Goal: Information Seeking & Learning: Learn about a topic

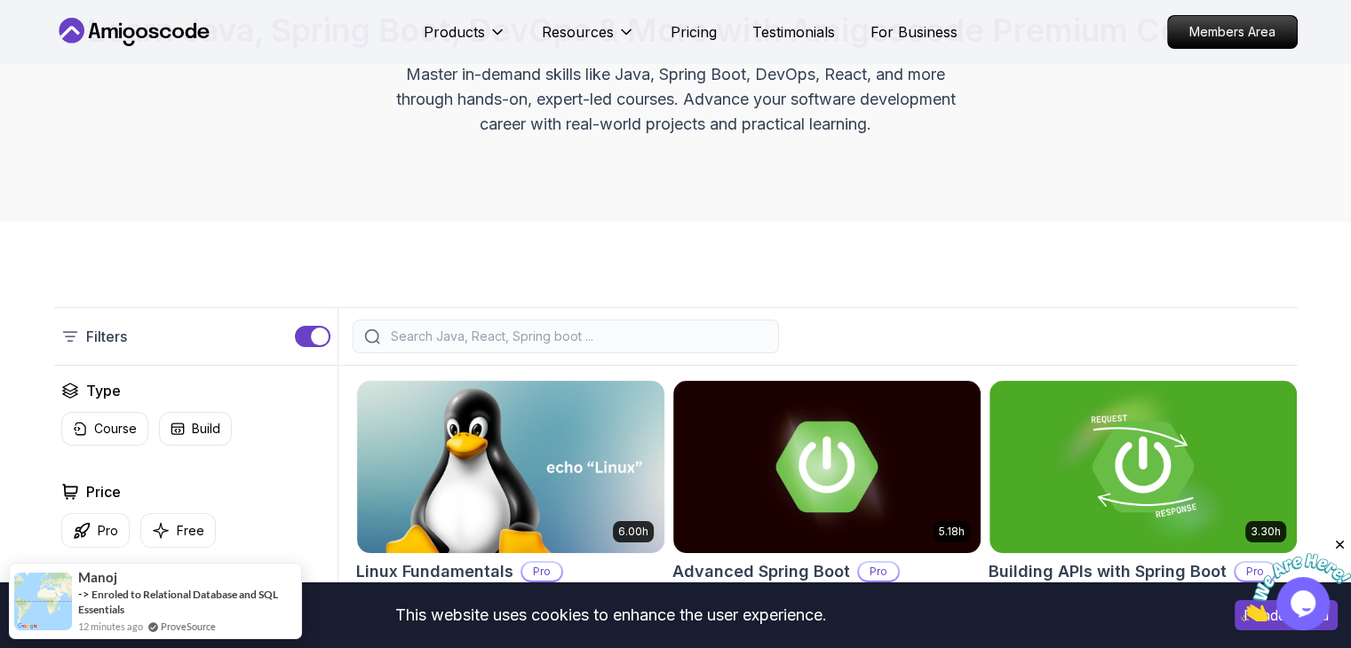
scroll to position [355, 0]
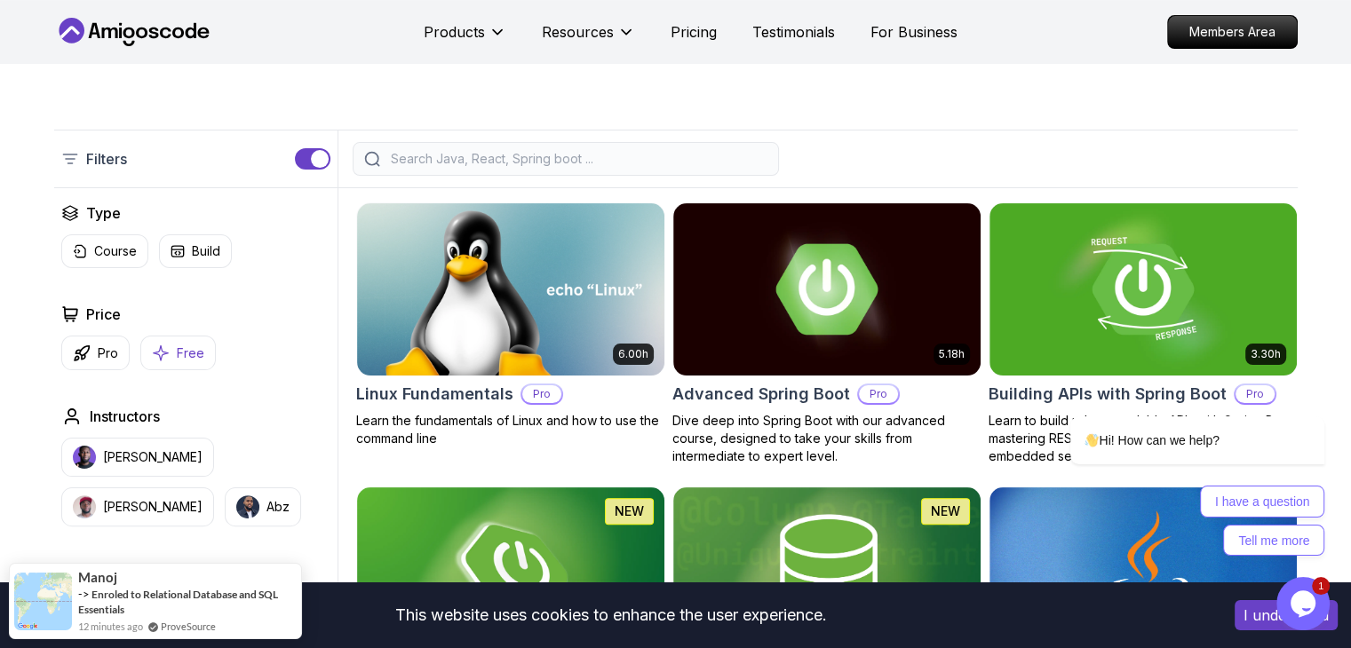
click at [142, 345] on button "Free" at bounding box center [177, 353] width 75 height 35
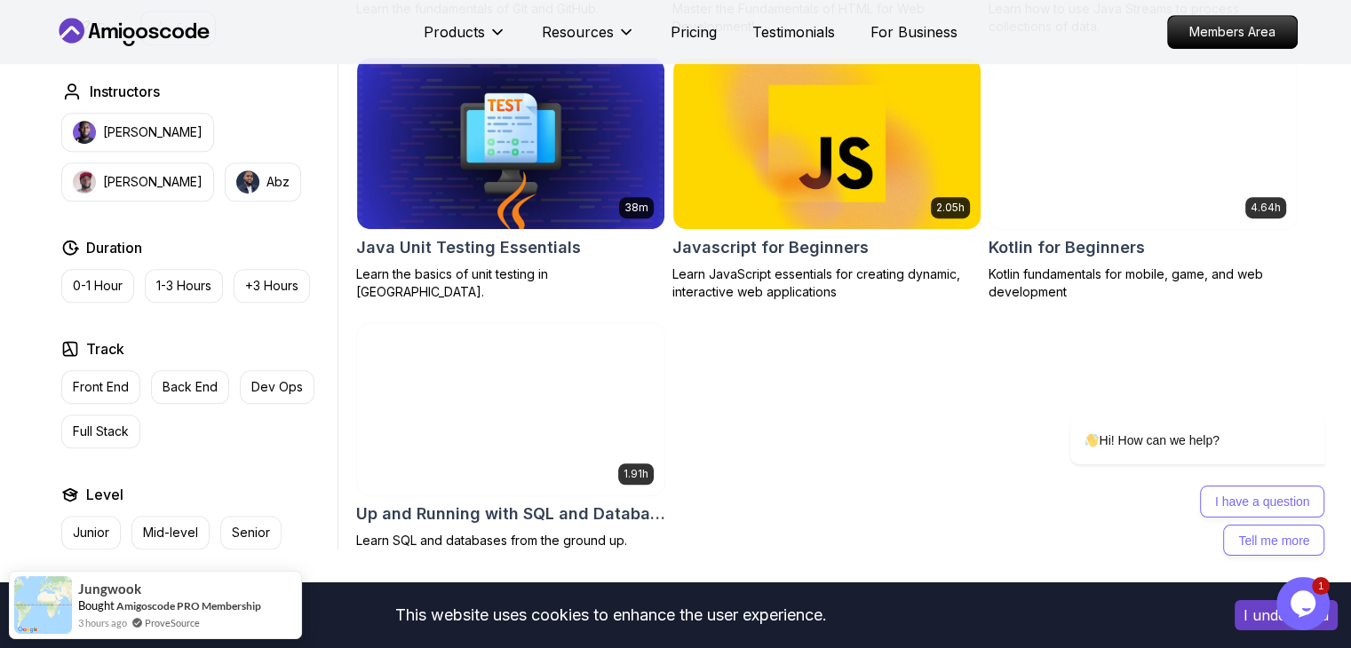
scroll to position [1066, 0]
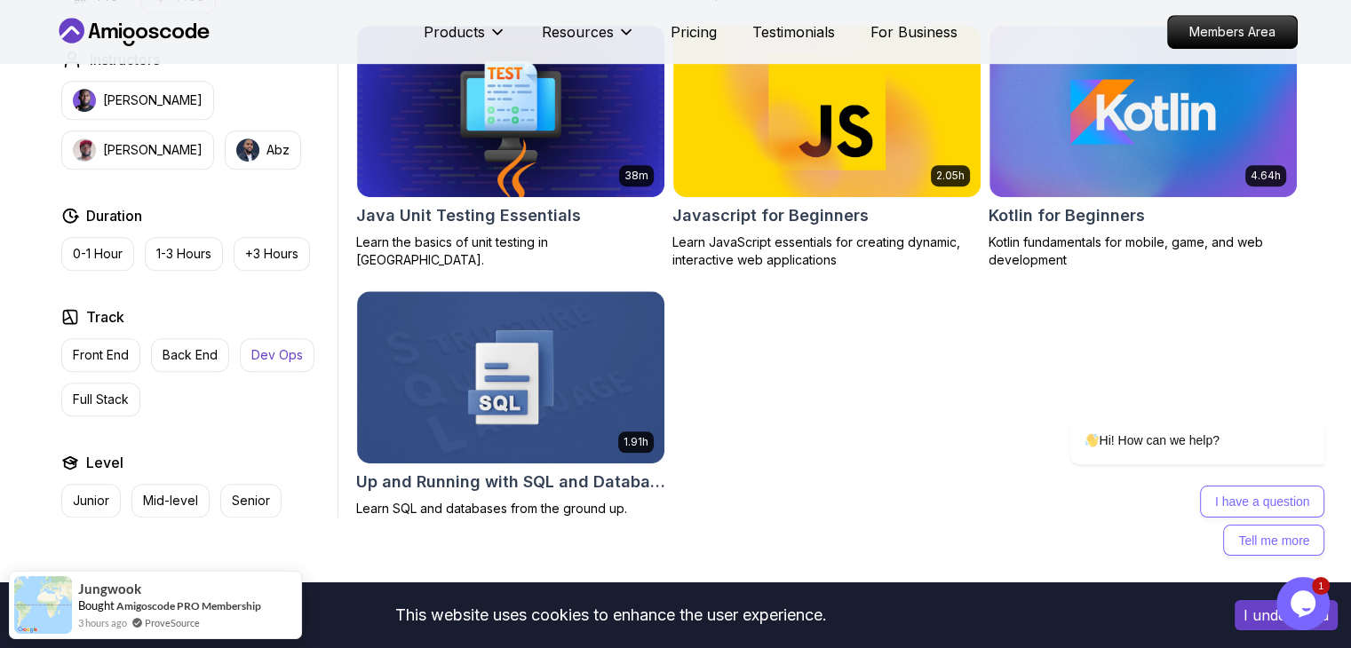
click at [274, 353] on p "Dev Ops" at bounding box center [277, 355] width 52 height 18
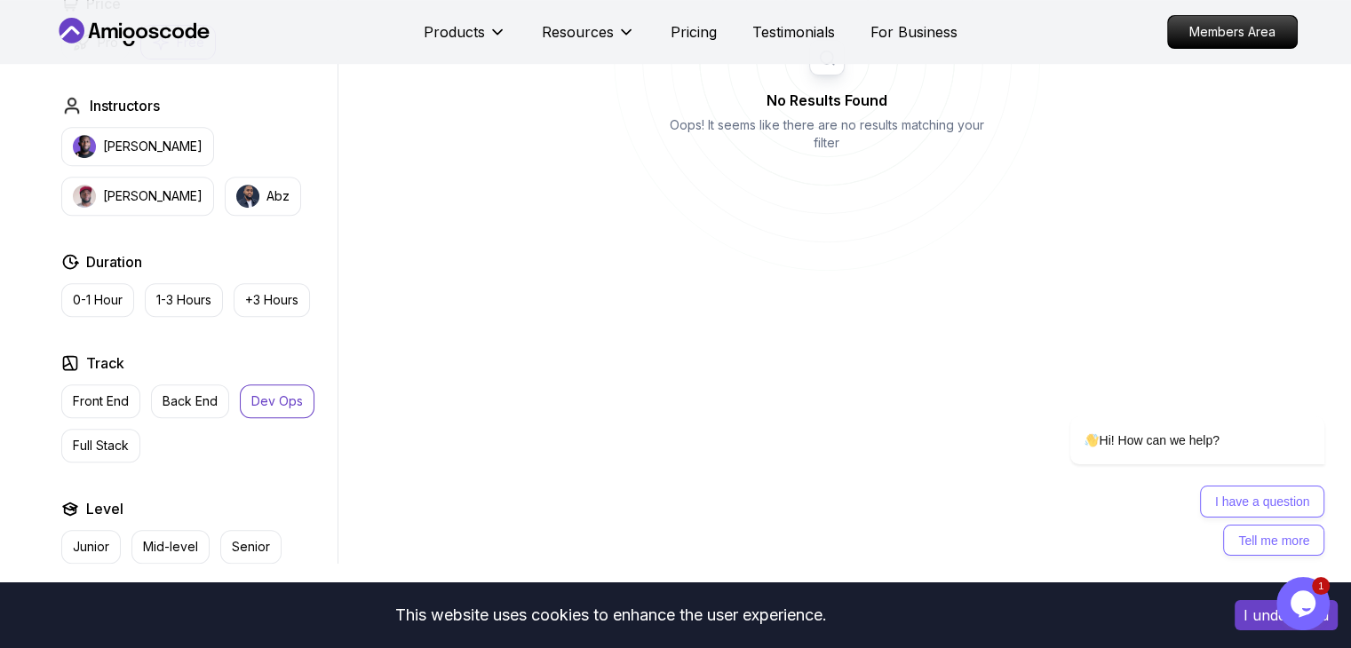
scroll to position [622, 0]
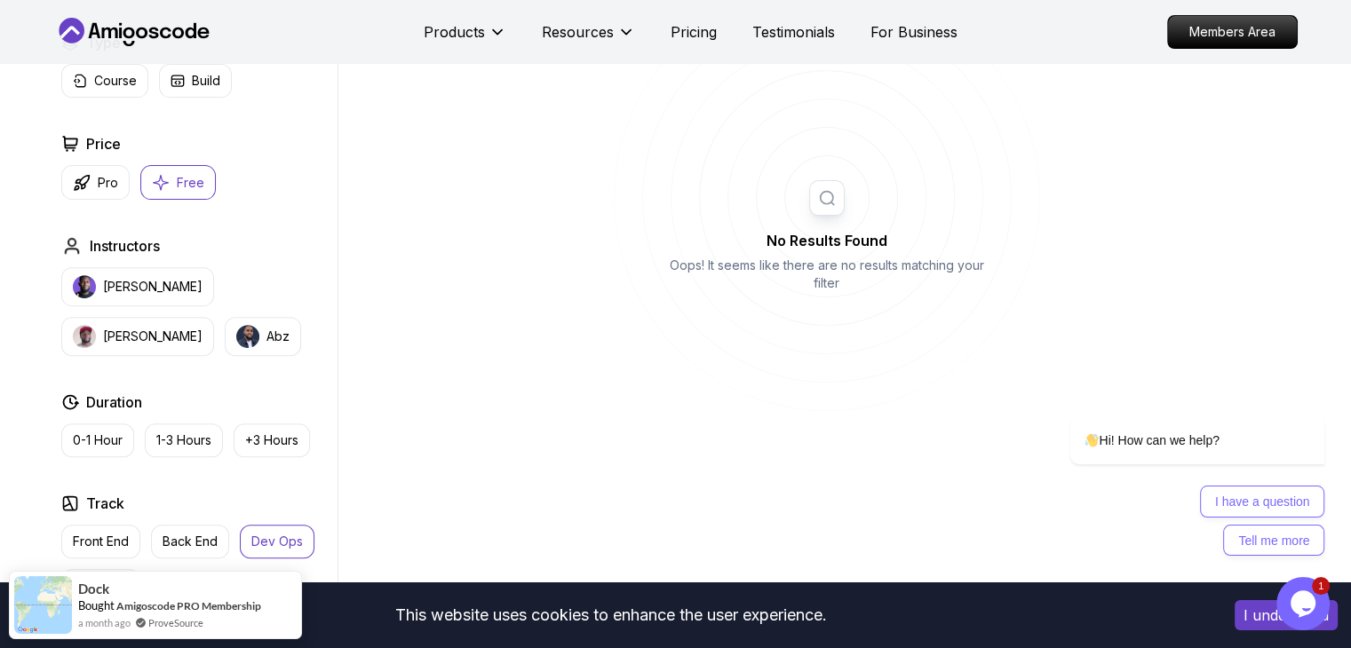
click at [292, 534] on p "Dev Ops" at bounding box center [277, 542] width 52 height 18
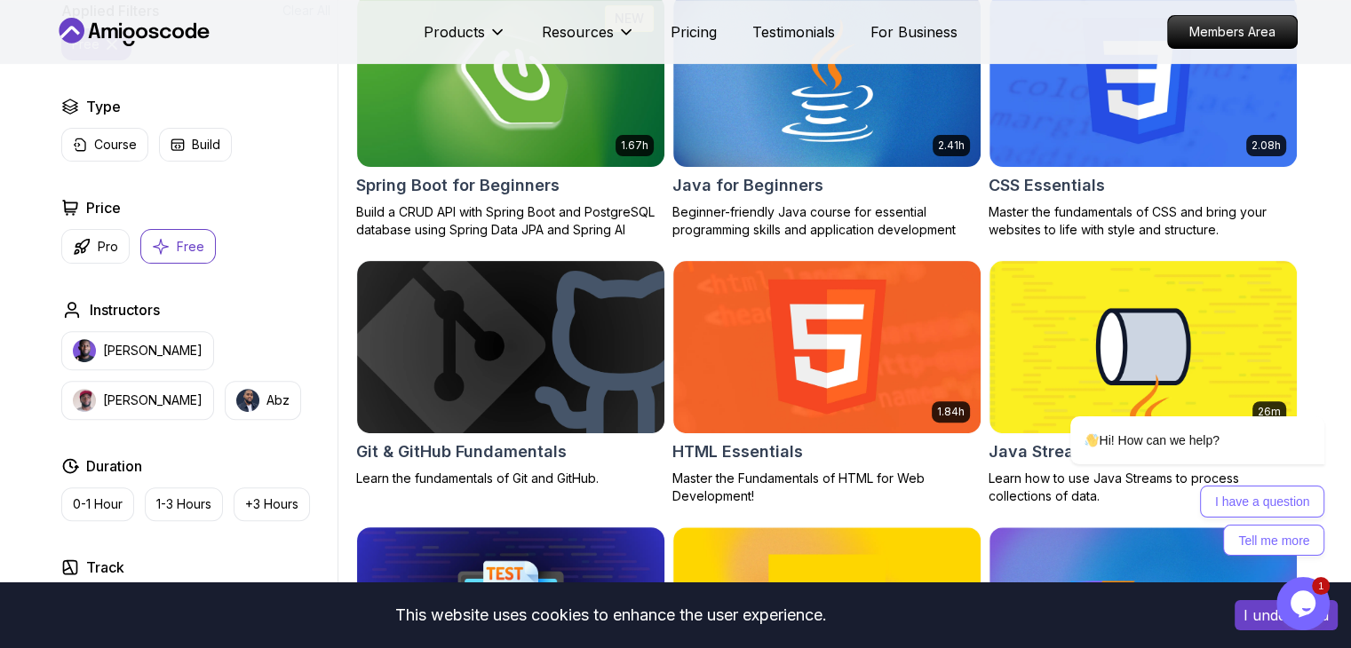
scroll to position [533, 0]
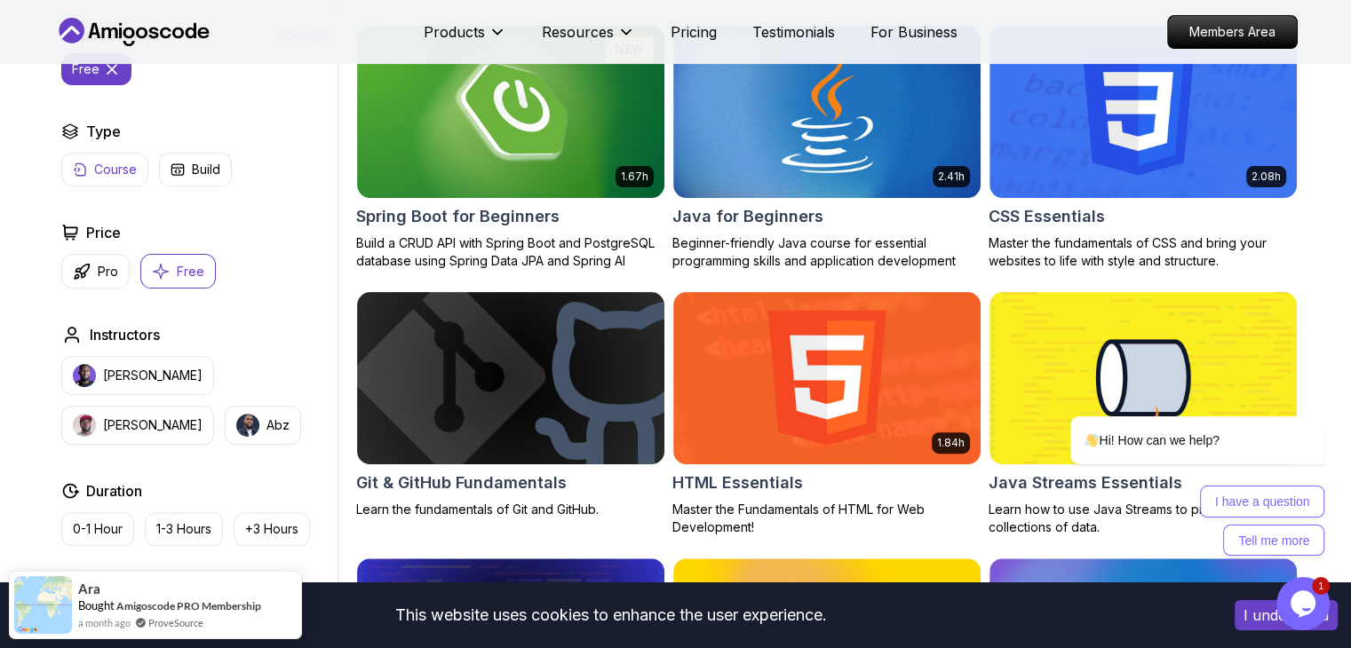
click at [122, 178] on button "Course" at bounding box center [104, 170] width 87 height 34
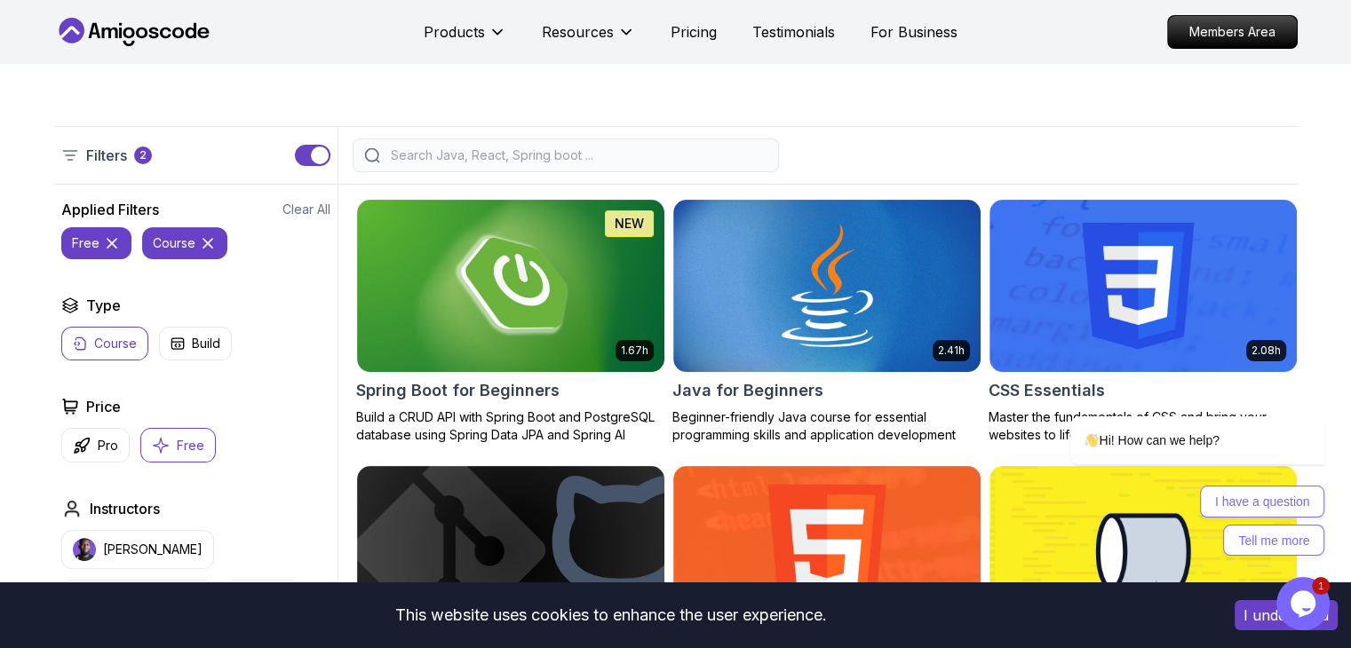
scroll to position [355, 0]
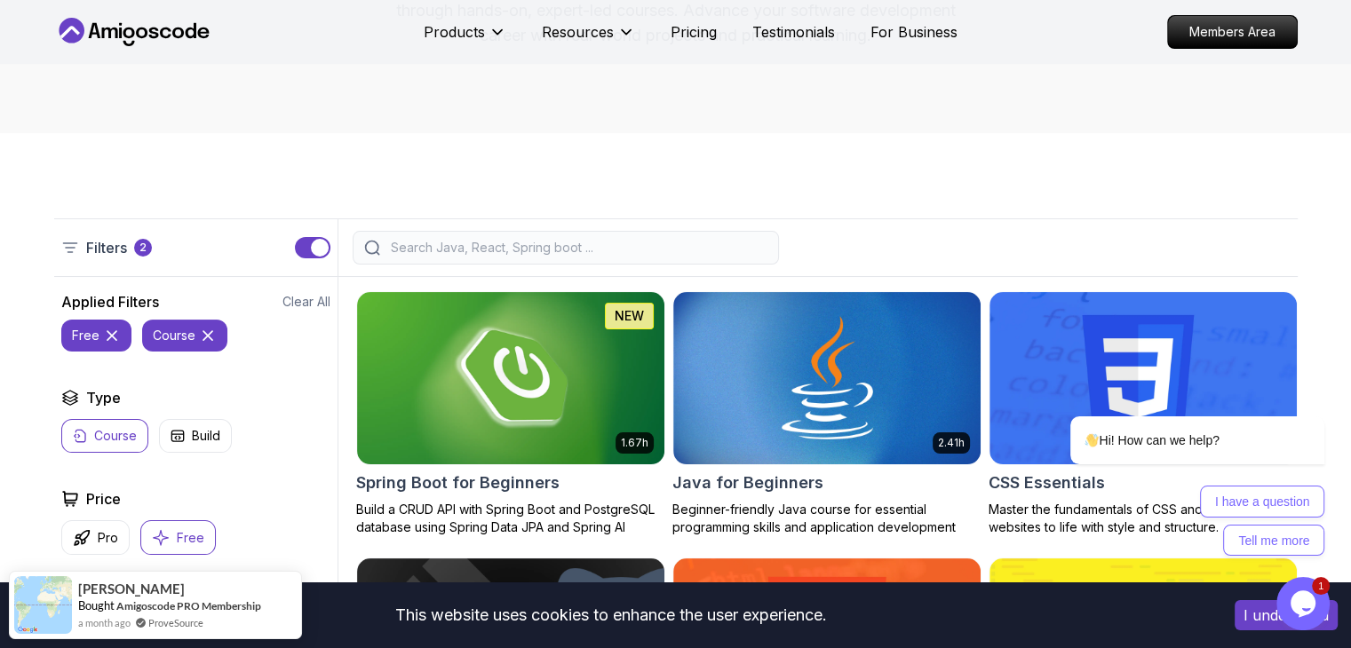
scroll to position [444, 0]
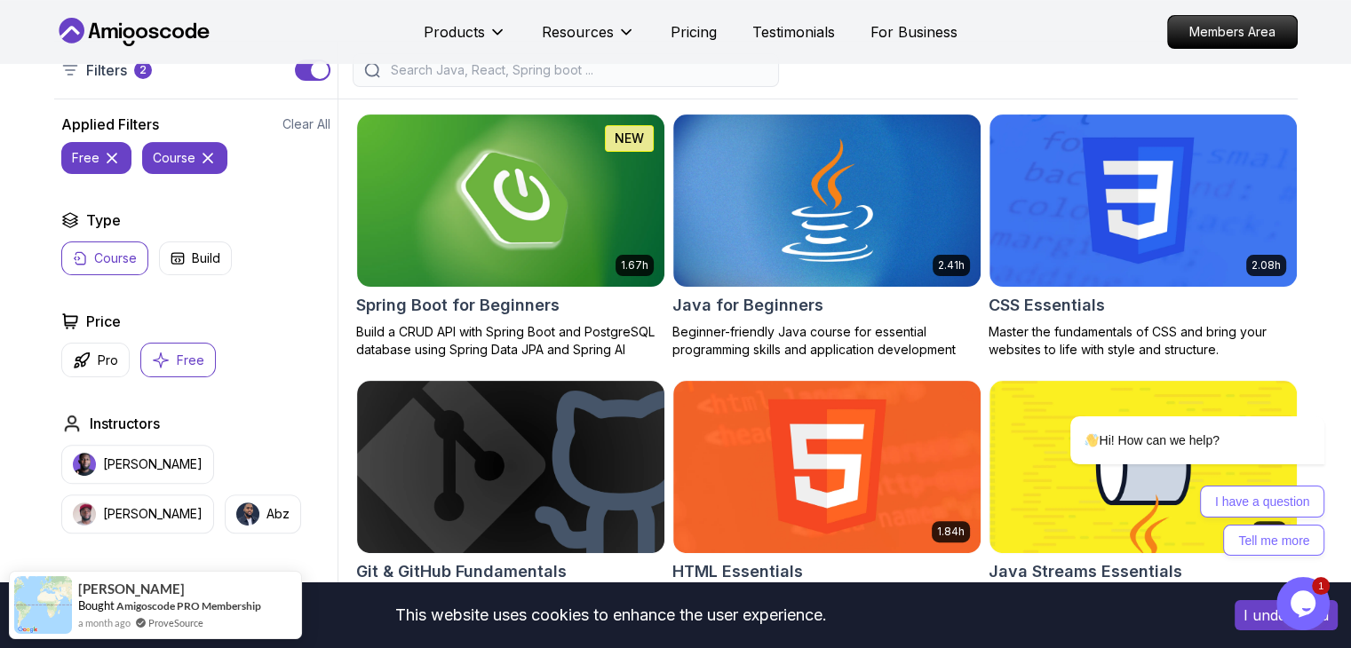
click at [163, 347] on button "Free" at bounding box center [177, 360] width 75 height 35
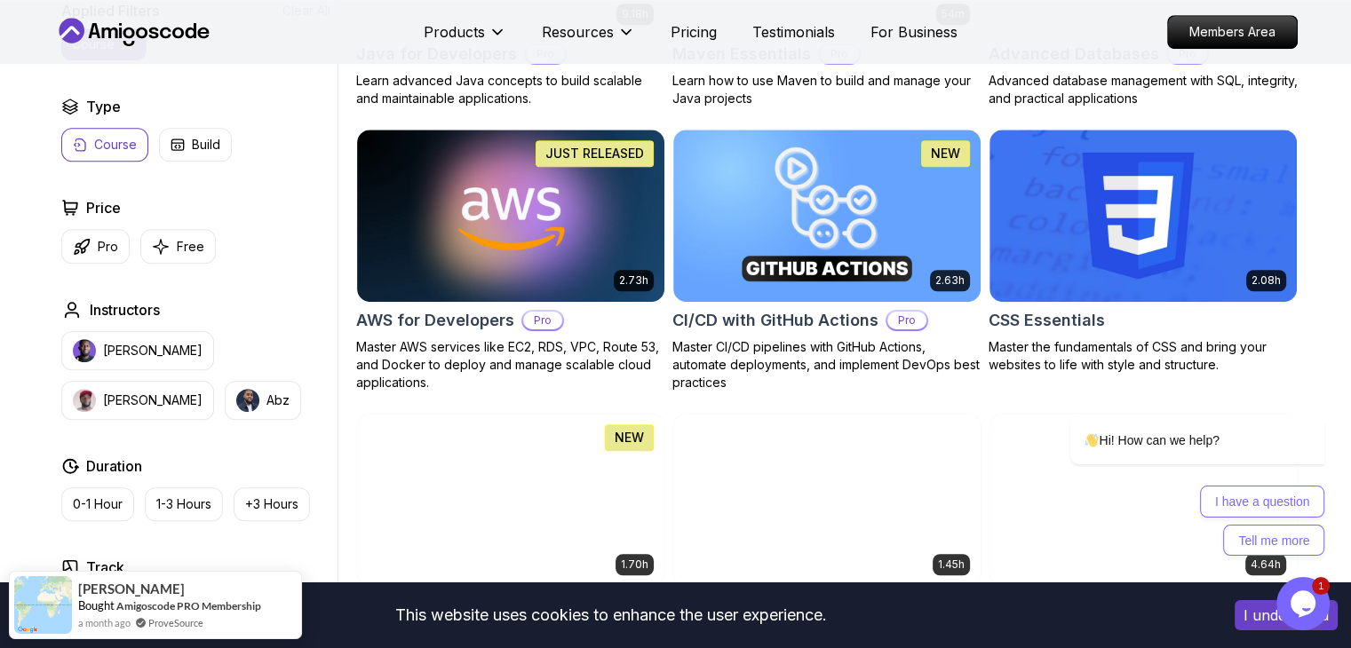
scroll to position [1154, 0]
